Goal: Task Accomplishment & Management: Complete application form

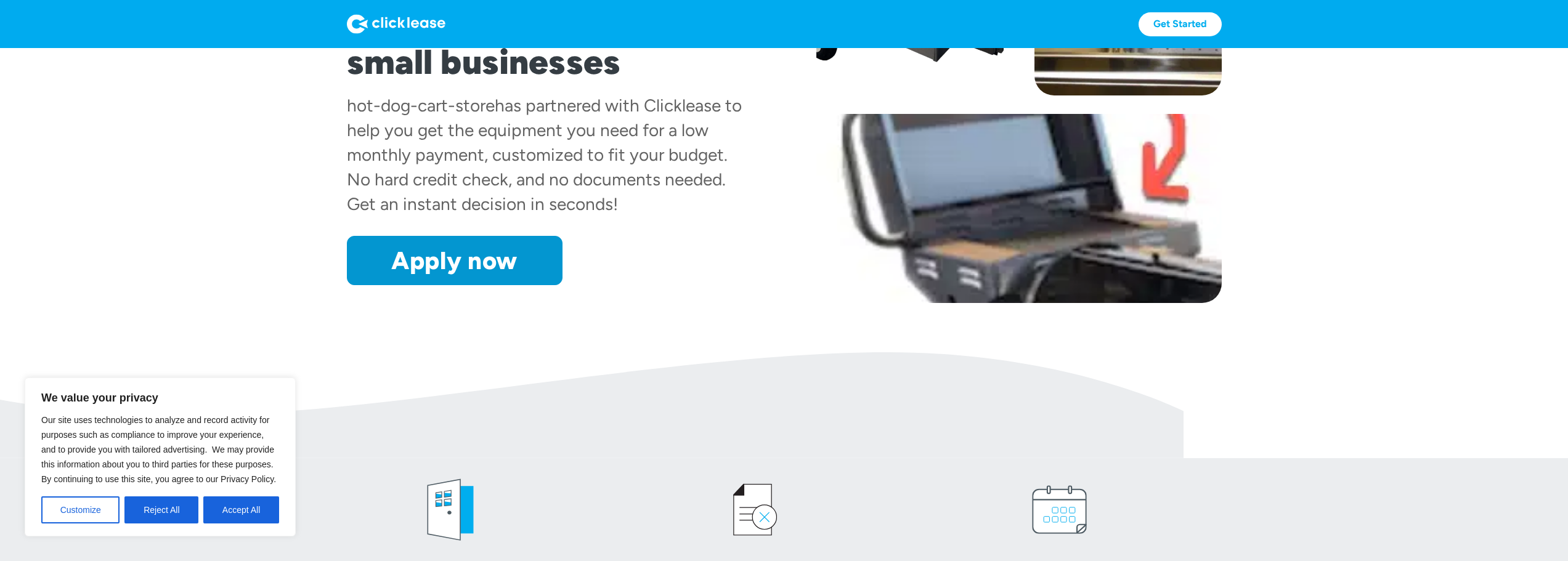
scroll to position [246, 0]
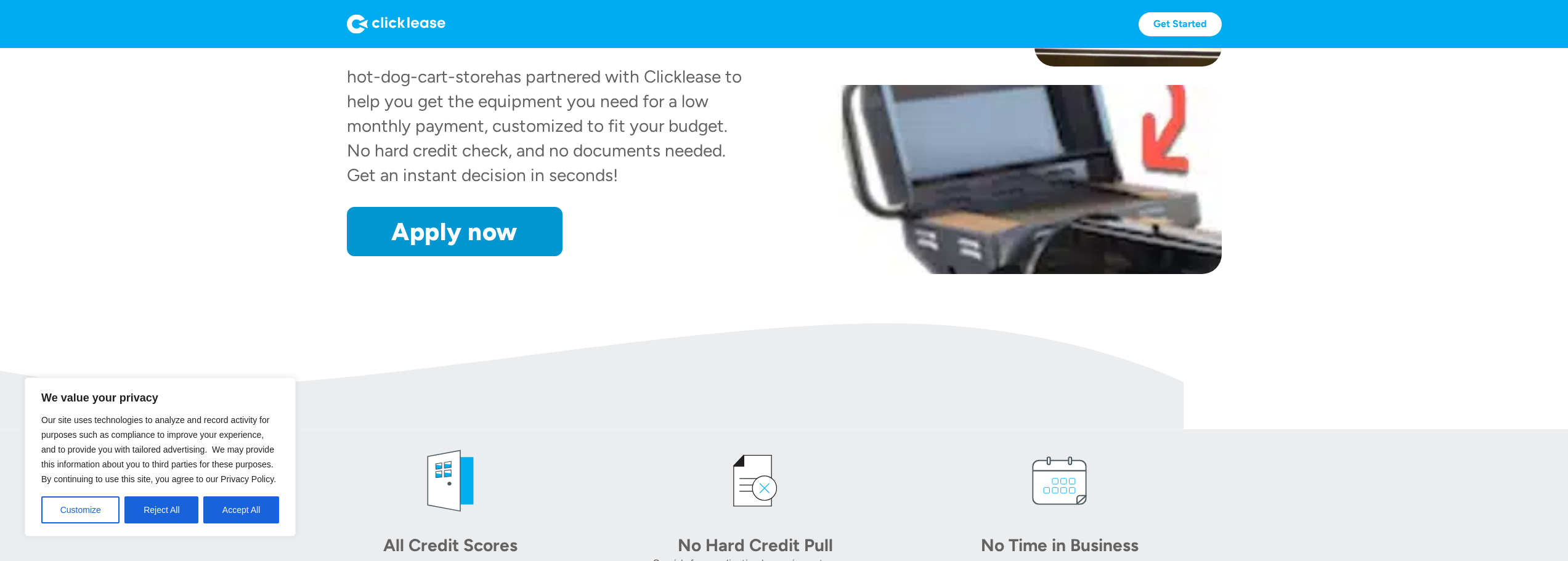
click at [230, 507] on button "Accept All" at bounding box center [241, 509] width 76 height 27
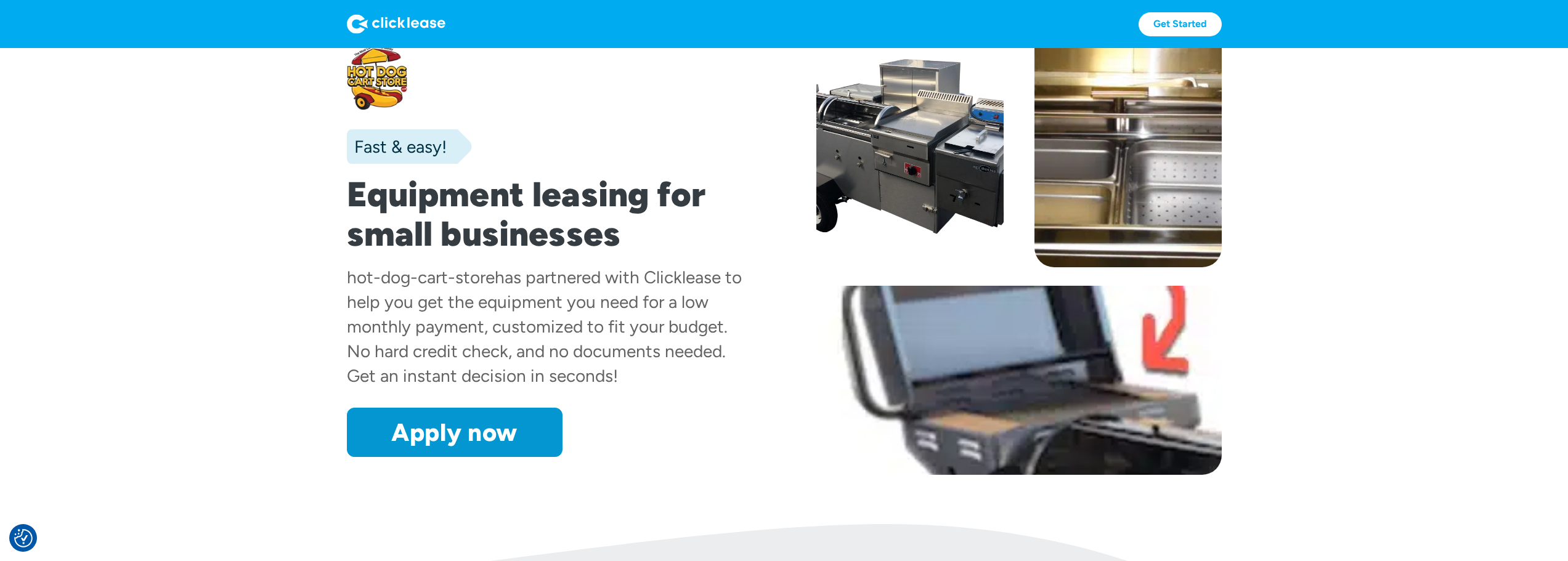
scroll to position [0, 0]
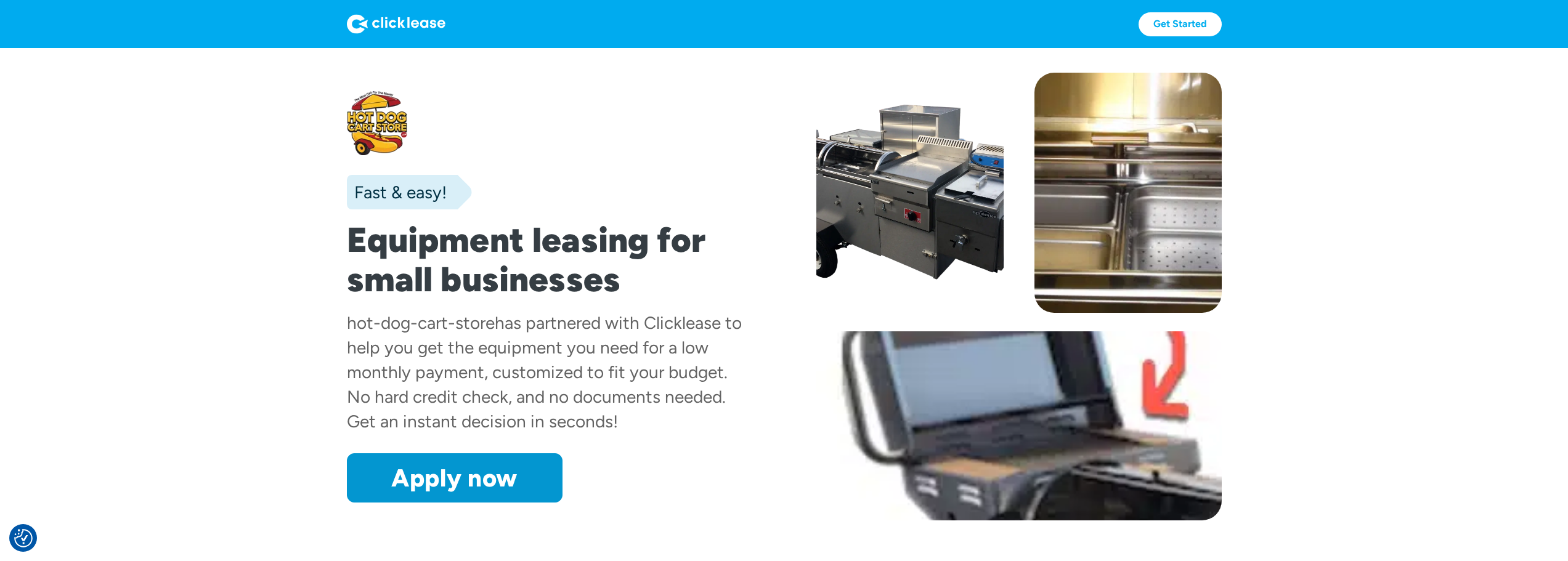
drag, startPoint x: 481, startPoint y: 375, endPoint x: 741, endPoint y: 416, distance: 263.2
click at [741, 416] on div "hot-dog-cart-store has partnered with Clicklease to help you get the equipment …" at bounding box center [549, 372] width 405 height 123
click at [701, 431] on div "hot-dog-cart-store has partnered with Clicklease to help you get the equipment …" at bounding box center [549, 372] width 405 height 123
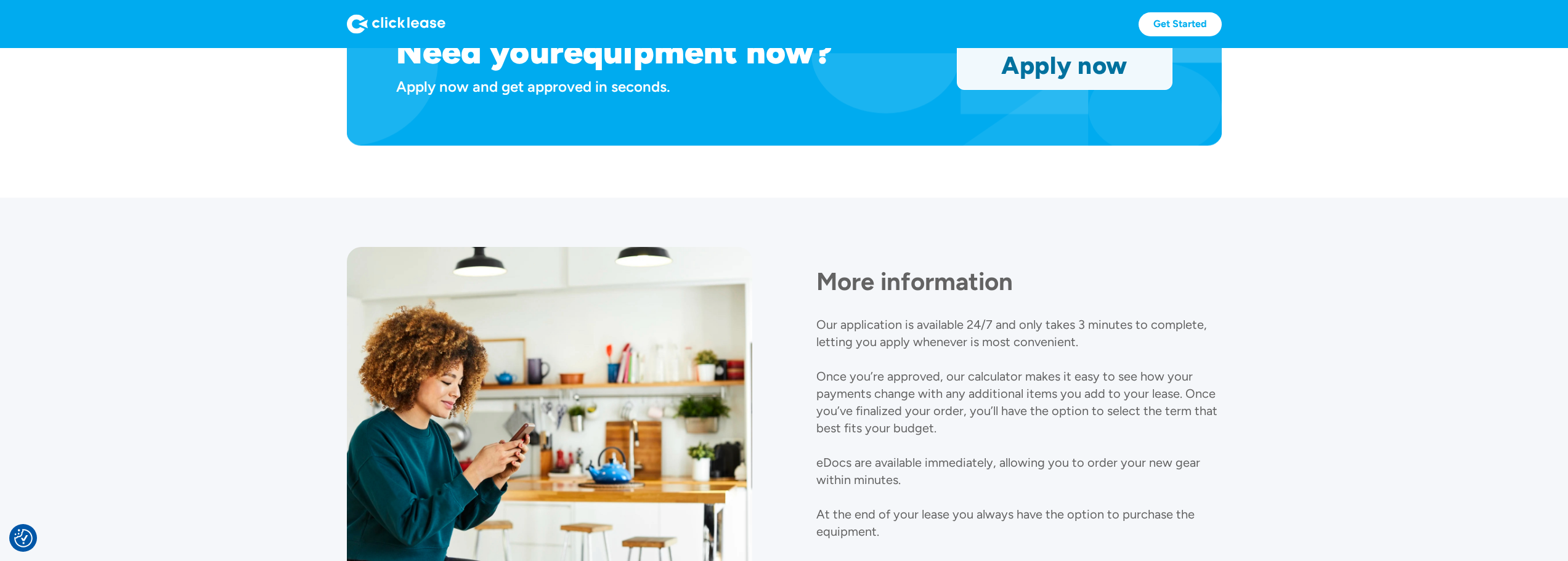
scroll to position [1042, 0]
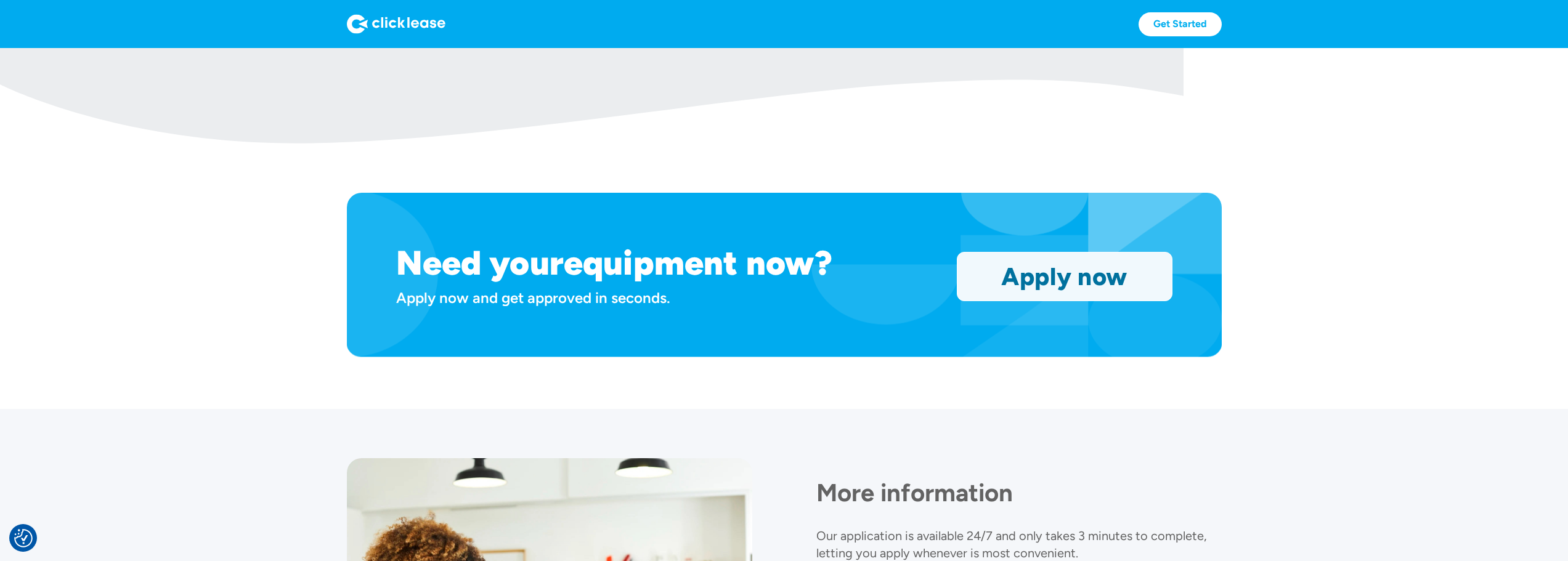
click at [1060, 260] on link "Apply now" at bounding box center [1065, 277] width 215 height 48
